Goal: Task Accomplishment & Management: Complete application form

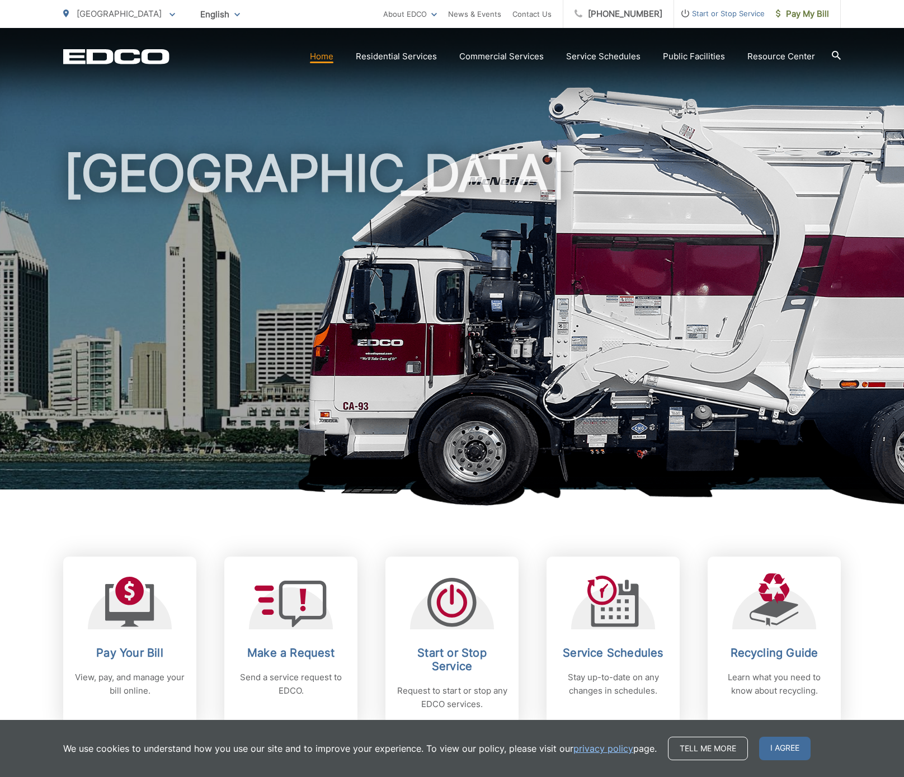
click at [724, 20] on span "Start or Stop Service" at bounding box center [719, 13] width 91 height 13
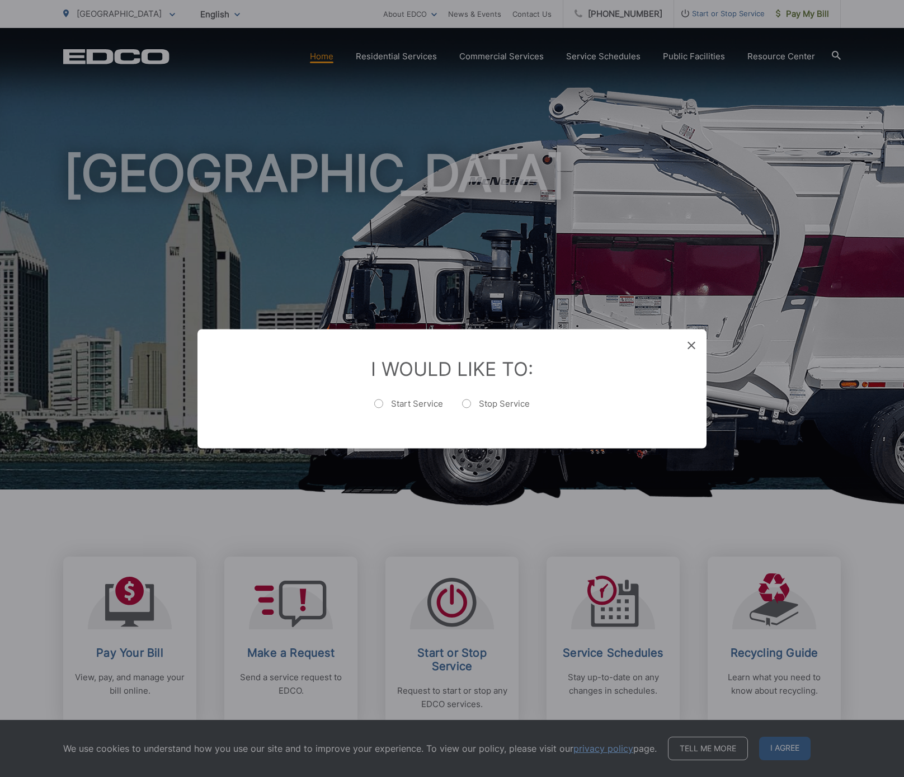
drag, startPoint x: 486, startPoint y: 392, endPoint x: 484, endPoint y: 403, distance: 11.3
click at [485, 396] on li "I Would Like To: Start Service Stop Service" at bounding box center [452, 388] width 464 height 63
drag, startPoint x: 484, startPoint y: 403, endPoint x: 492, endPoint y: 406, distance: 7.8
click at [484, 403] on label "Stop Service" at bounding box center [496, 409] width 68 height 22
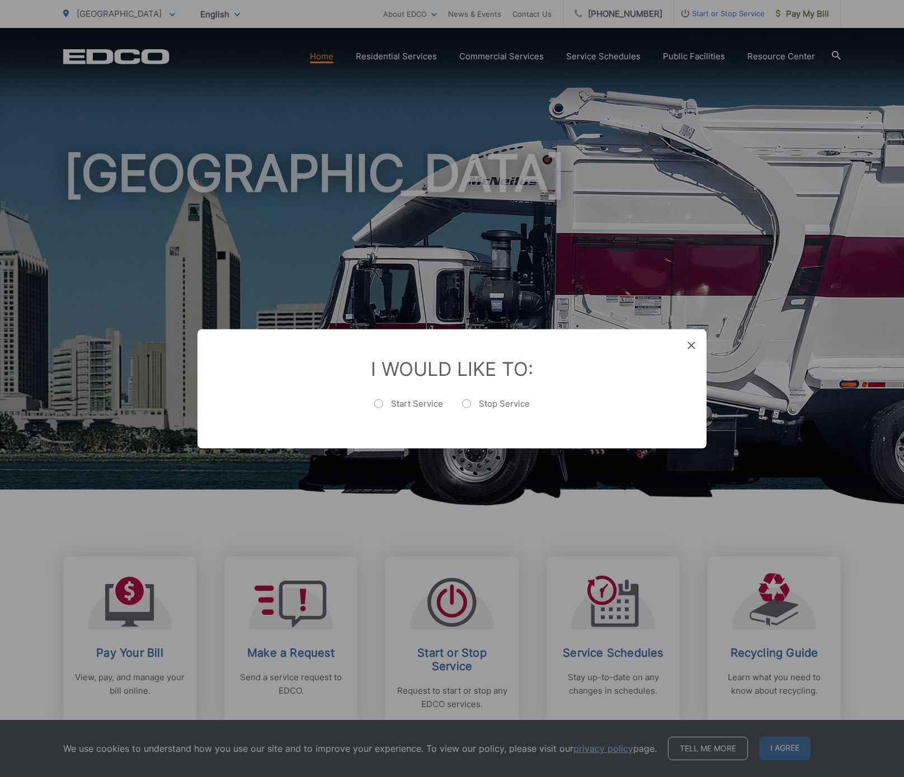
radio input "true"
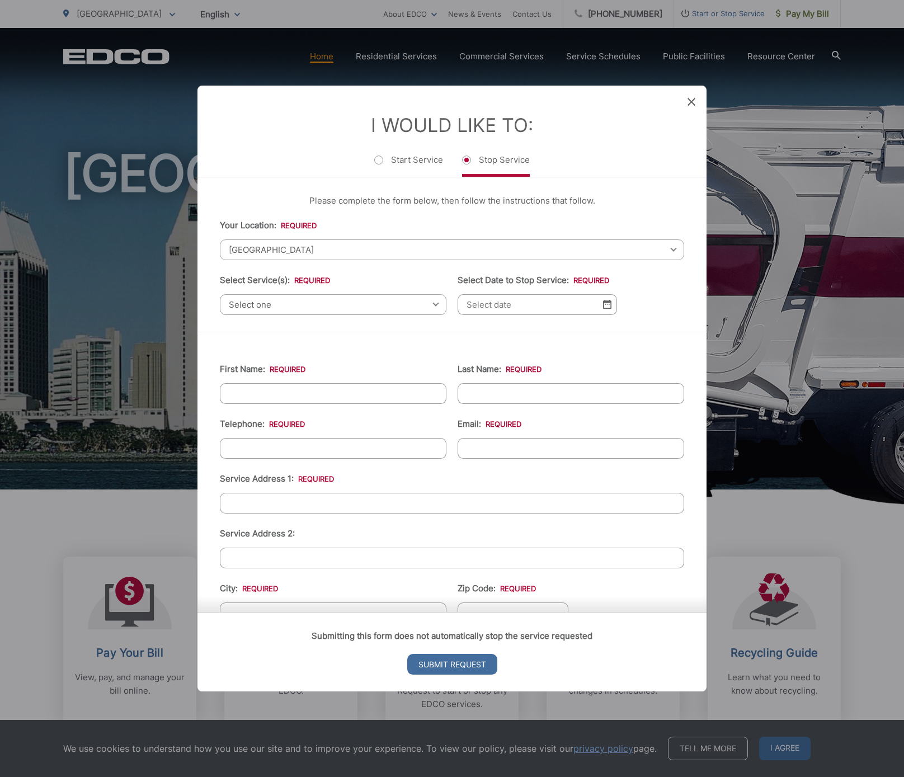
click at [294, 302] on span "Select one" at bounding box center [333, 304] width 226 height 21
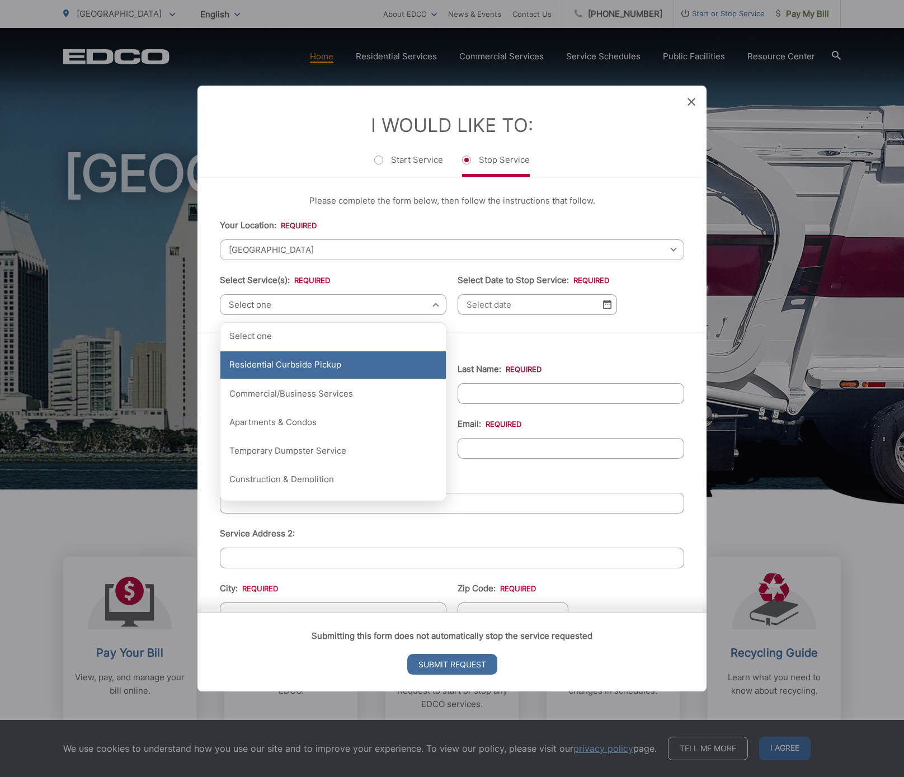
click at [320, 368] on div "Residential Curbside Pickup" at bounding box center [332, 365] width 225 height 28
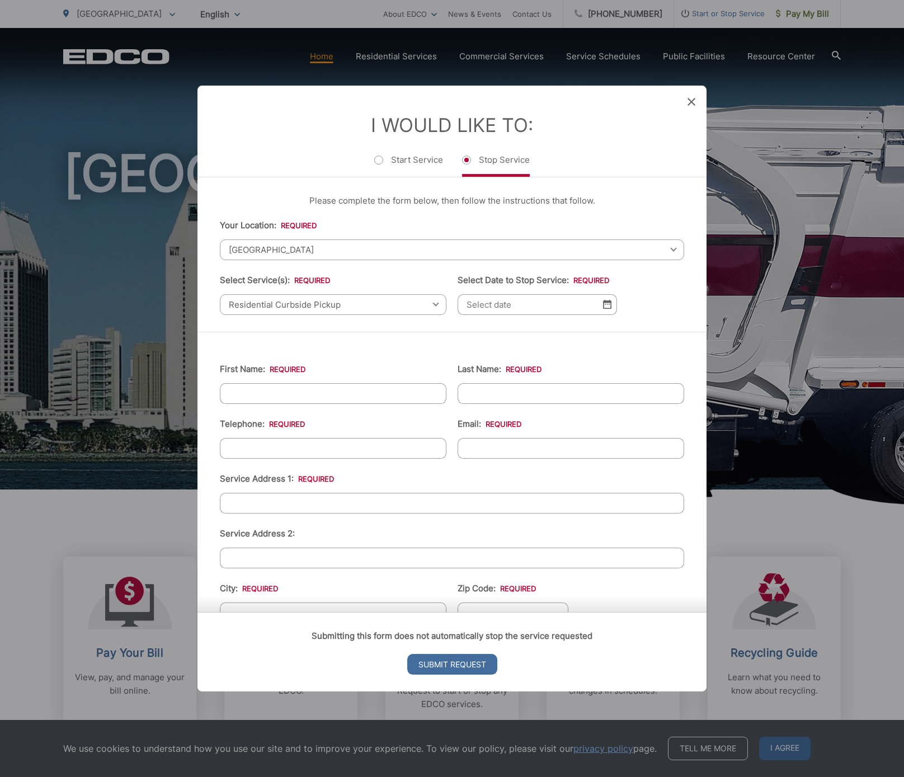
click at [466, 309] on input "Select Date to Stop Service: *" at bounding box center [536, 304] width 159 height 21
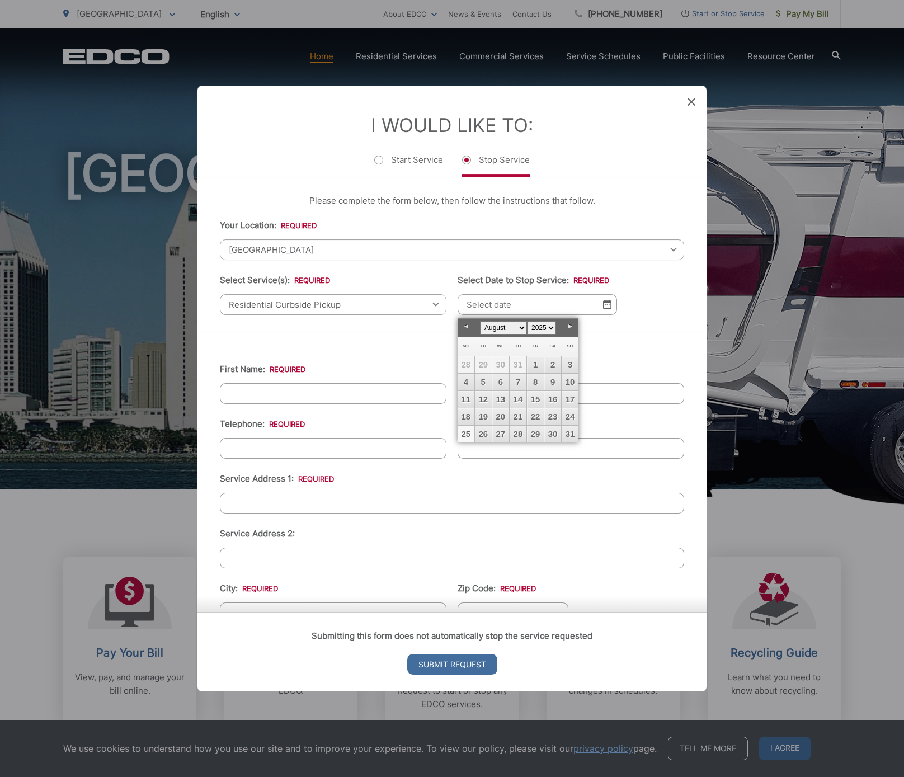
click at [462, 431] on link "25" at bounding box center [465, 434] width 17 height 17
type input "[DATE]"
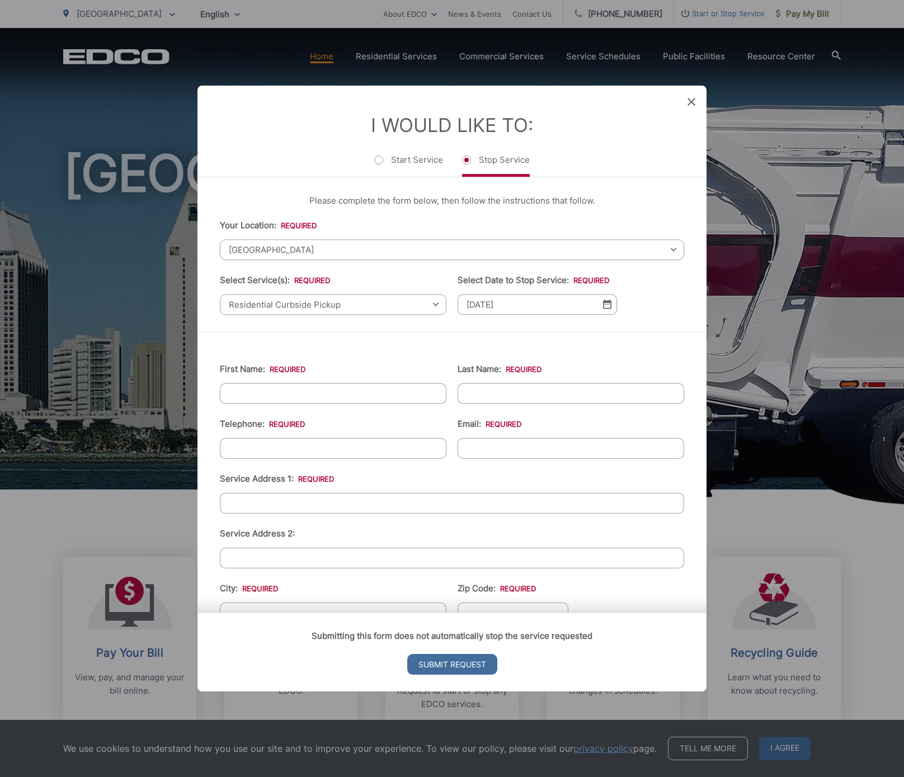
click at [341, 407] on ul "First Name: * Last Name: * Telephone: * Email: * Service Address 1: * Service A…" at bounding box center [452, 621] width 464 height 544
click at [325, 396] on input "First Name: *" at bounding box center [333, 393] width 226 height 21
type input "[PERSON_NAME]"
type input "Zak"
type input "(___) ___-____"
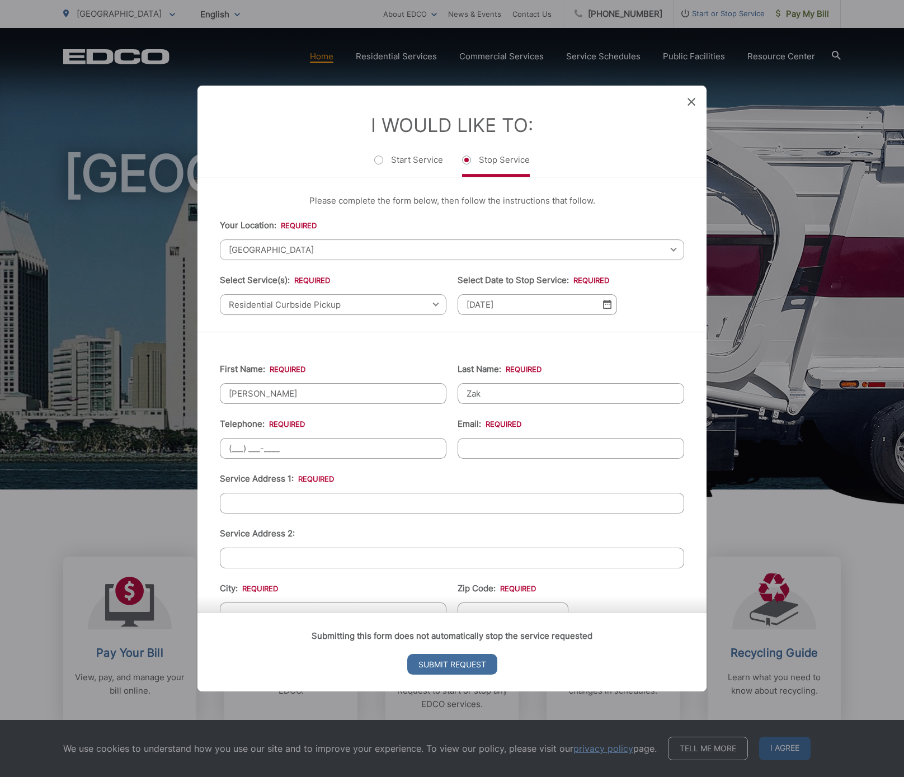
paste input "760) 716-7402"
type input "[PHONE_NUMBER]"
click at [503, 444] on input "Email: *" at bounding box center [570, 448] width 226 height 21
type input "[EMAIL_ADDRESS][DOMAIN_NAME]"
type input "[STREET_ADDRESS][US_STATE]"
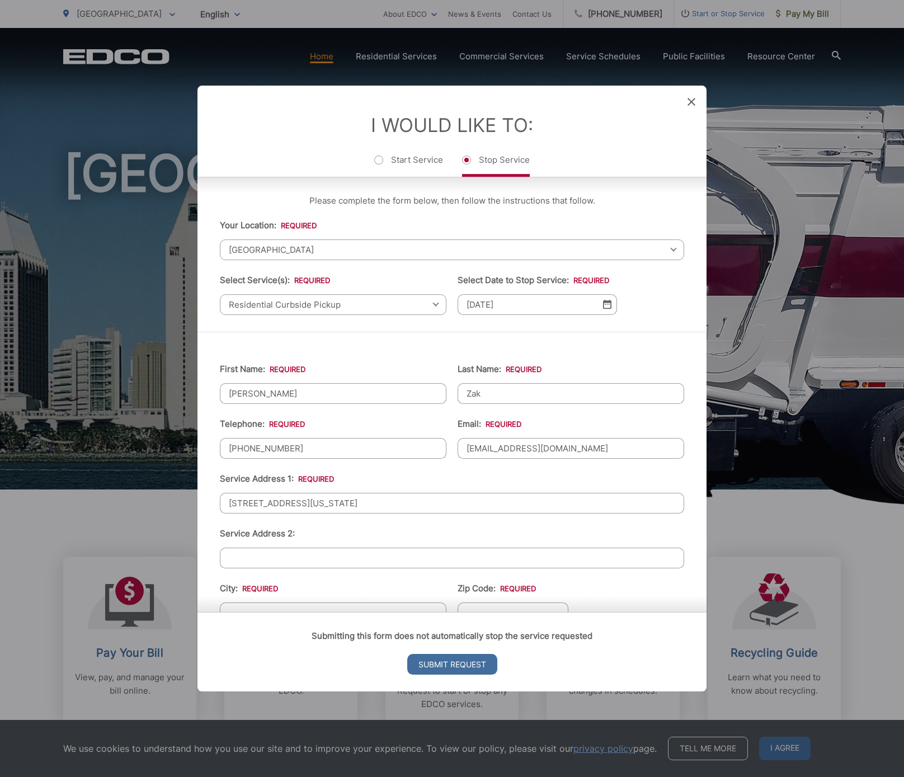
scroll to position [10, 0]
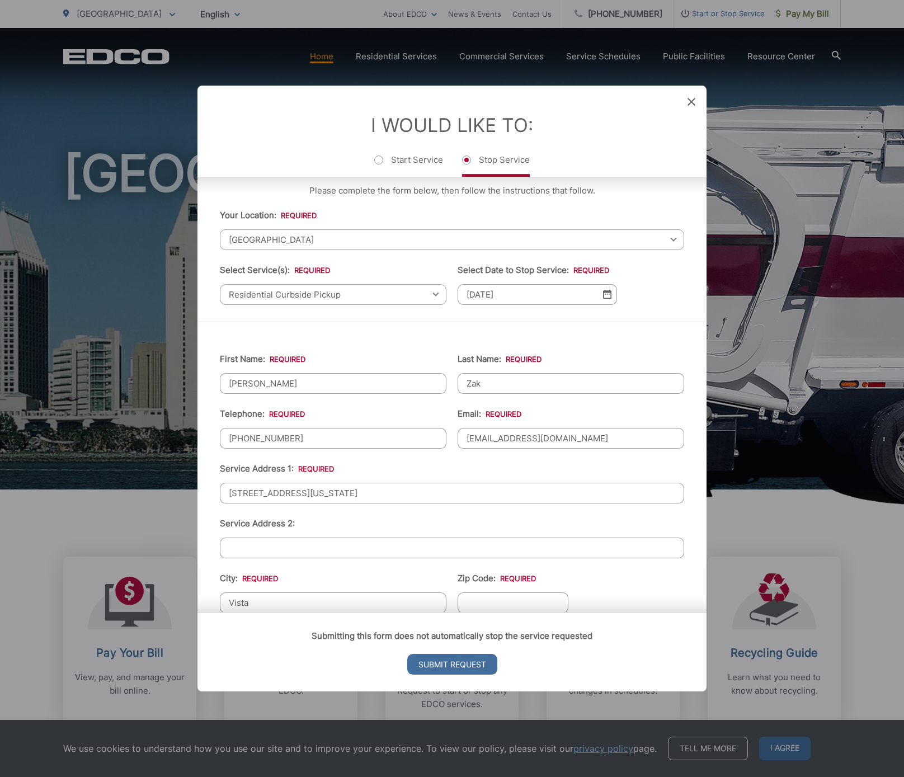
type input "Vista"
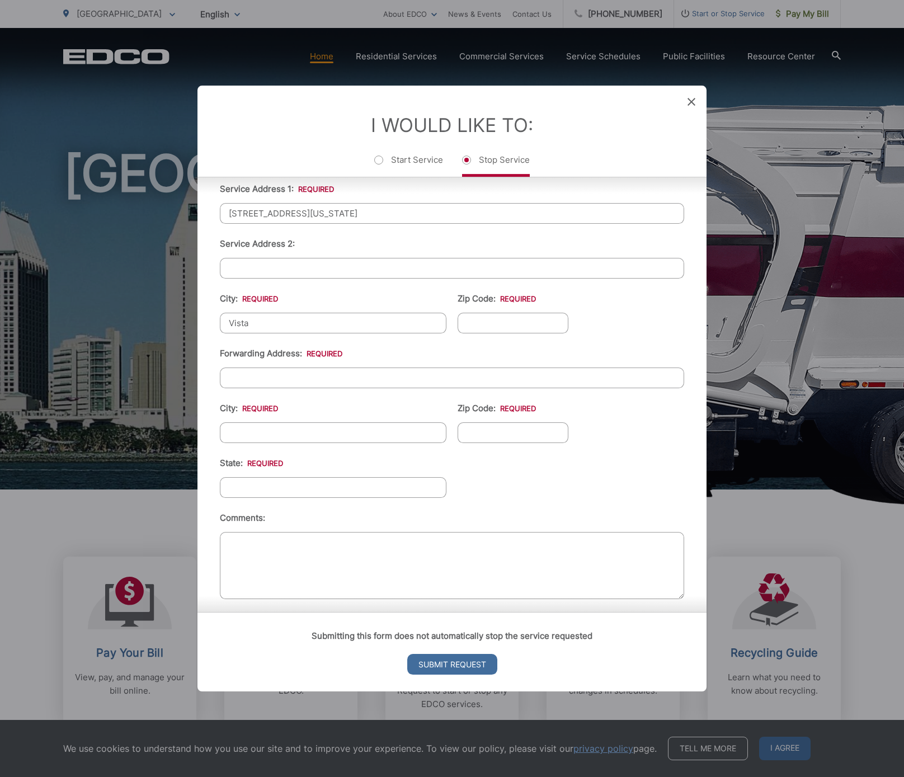
scroll to position [296, 0]
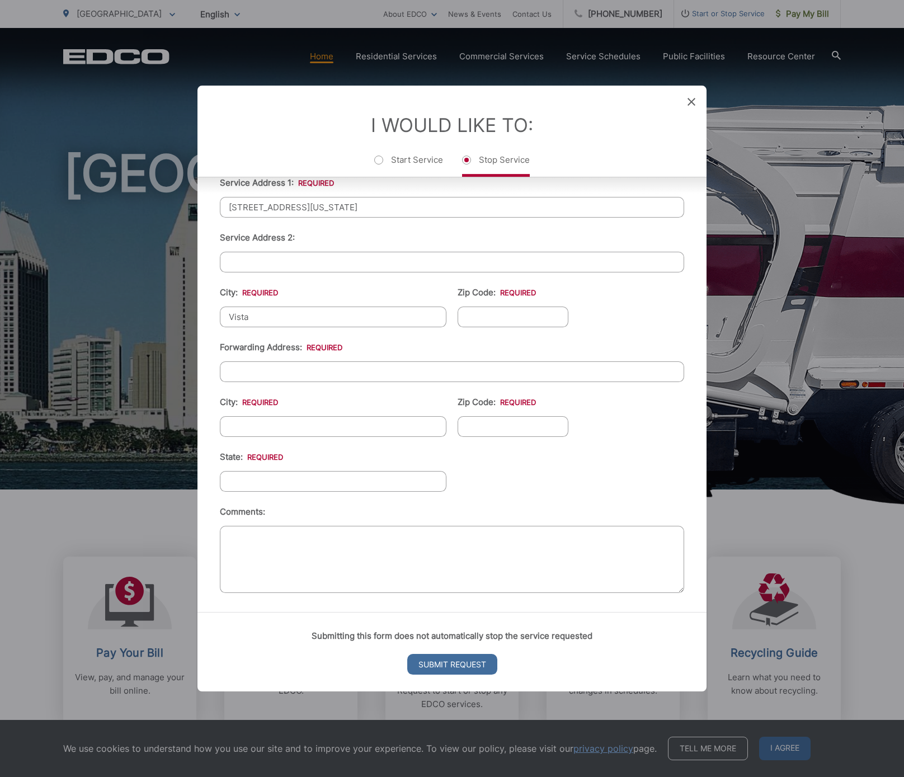
click at [317, 372] on input "Forwarding Address: *" at bounding box center [452, 371] width 464 height 21
type input "[STREET_ADDRESS]"
type input "[PERSON_NAME]"
type input "M"
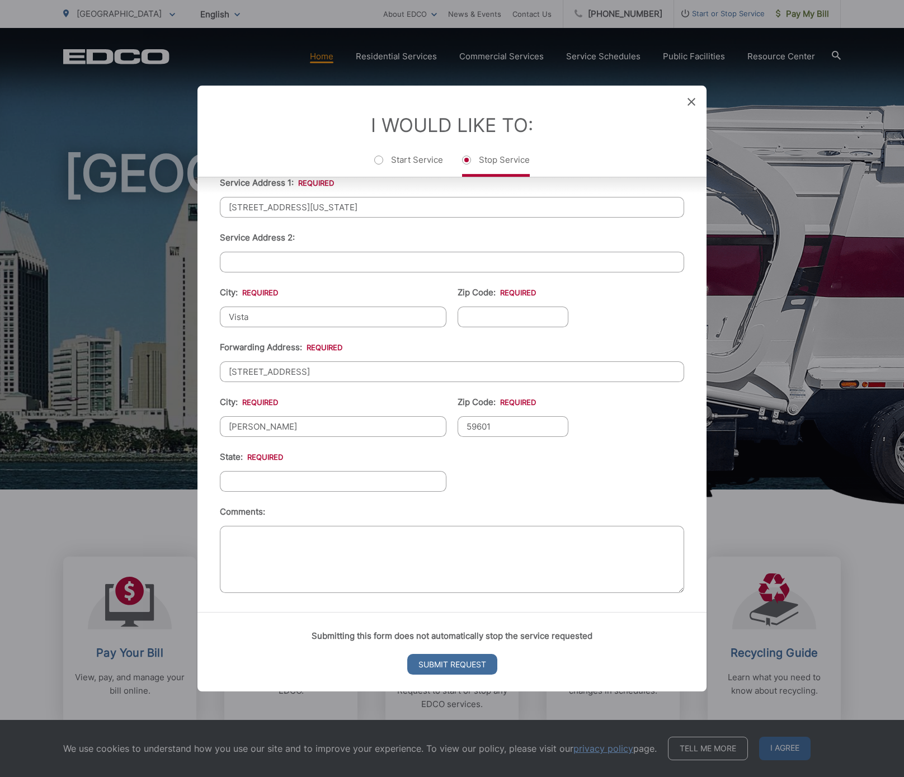
type input "59601"
type input "MT"
click at [449, 665] on input "Submit Request" at bounding box center [452, 664] width 90 height 21
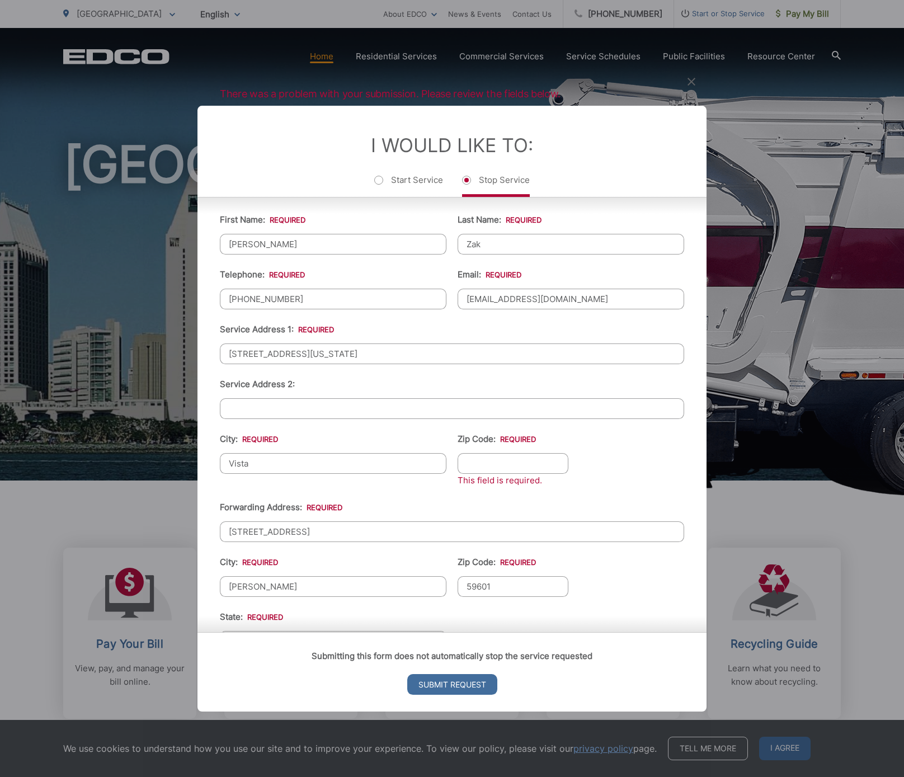
scroll to position [170, 0]
click at [541, 462] on input "Zip Code: *" at bounding box center [512, 462] width 111 height 21
type input "92083"
click at [566, 500] on li "Forwarding Address: * [STREET_ADDRESS]" at bounding box center [452, 520] width 464 height 41
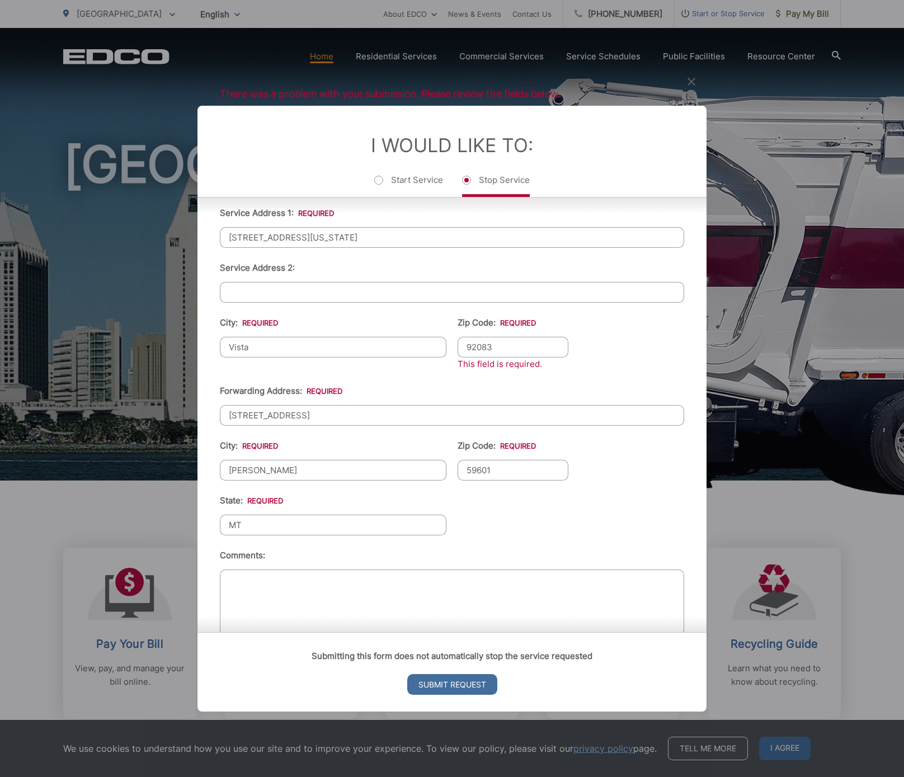
scroll to position [309, 0]
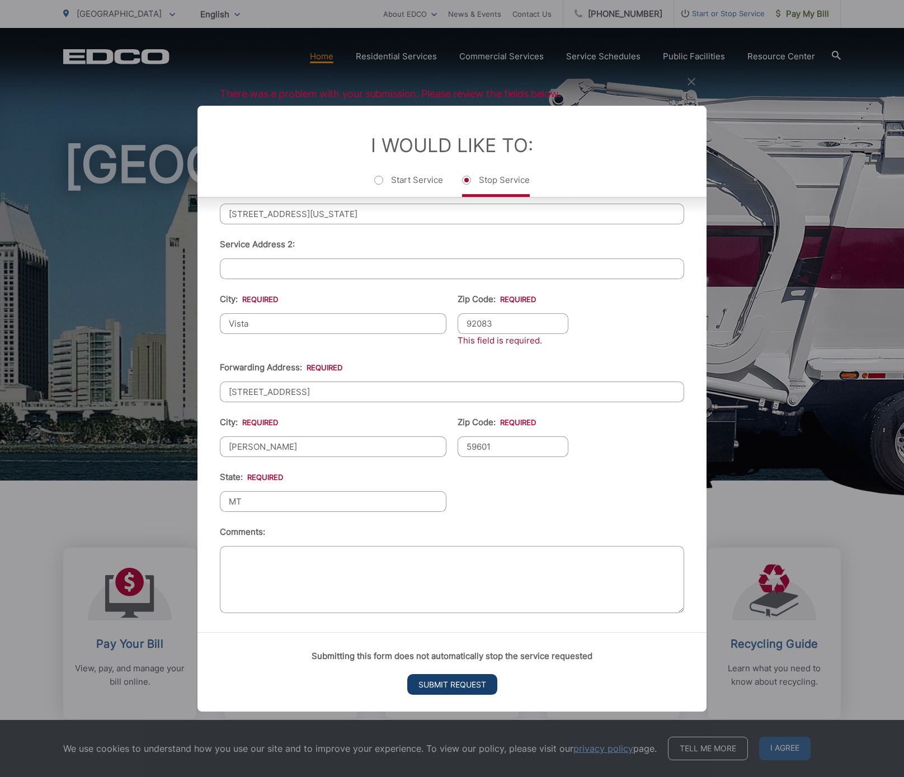
click at [480, 681] on input "Submit Request" at bounding box center [452, 684] width 90 height 21
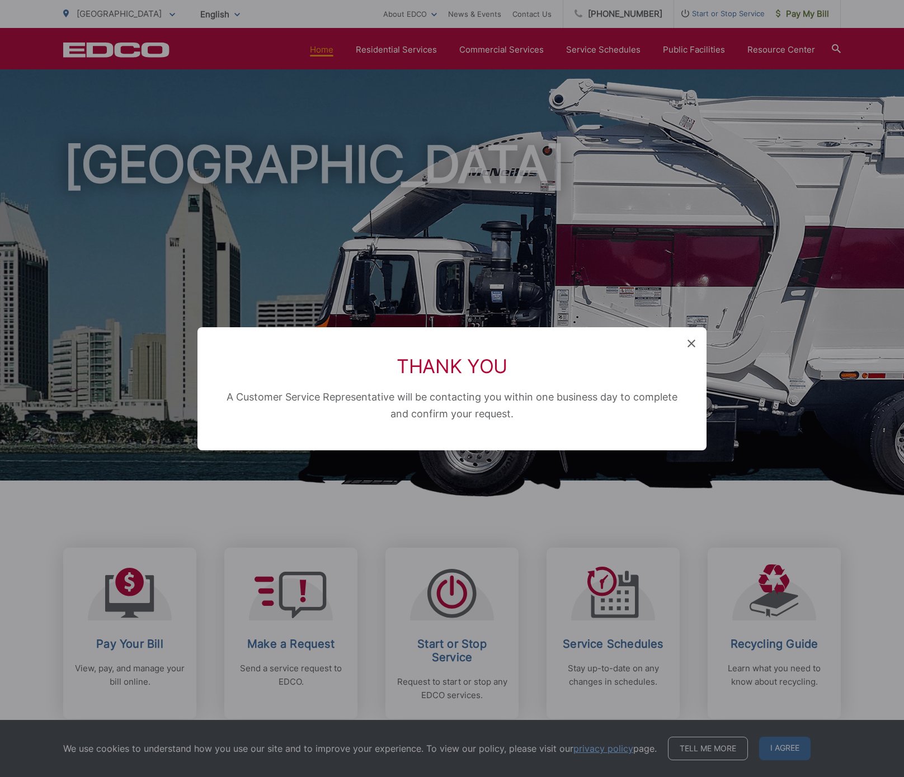
scroll to position [280, 0]
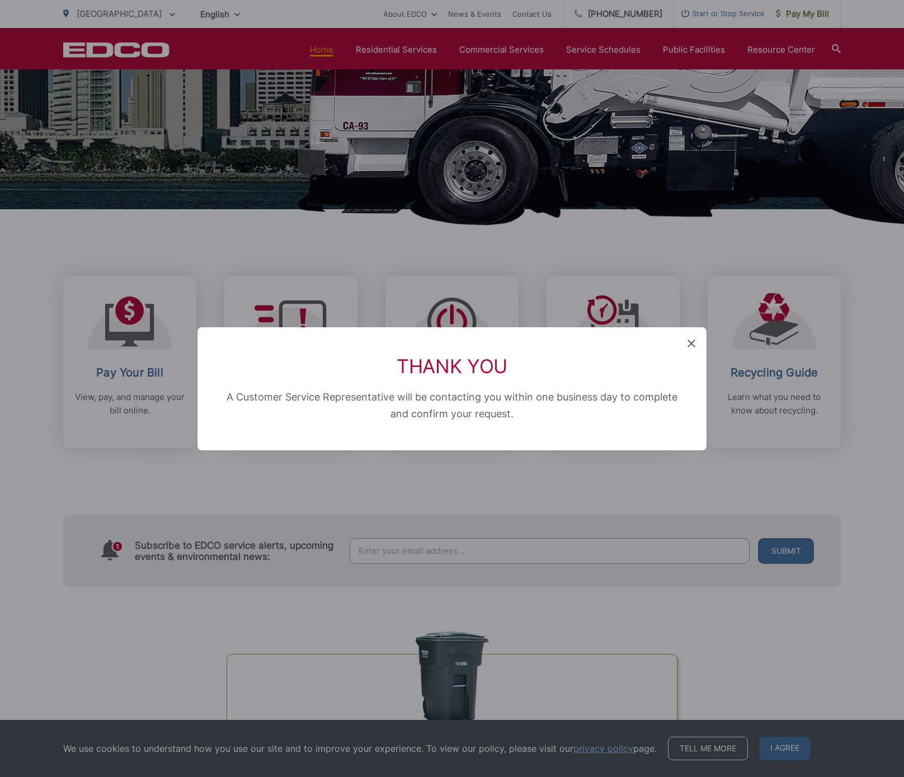
click at [473, 426] on div "Thank You A Customer Service Representative will be contacting you within one b…" at bounding box center [451, 388] width 509 height 123
drag, startPoint x: 694, startPoint y: 344, endPoint x: 693, endPoint y: 352, distance: 8.5
click at [694, 344] on icon at bounding box center [691, 343] width 8 height 8
